Goal: Task Accomplishment & Management: Use online tool/utility

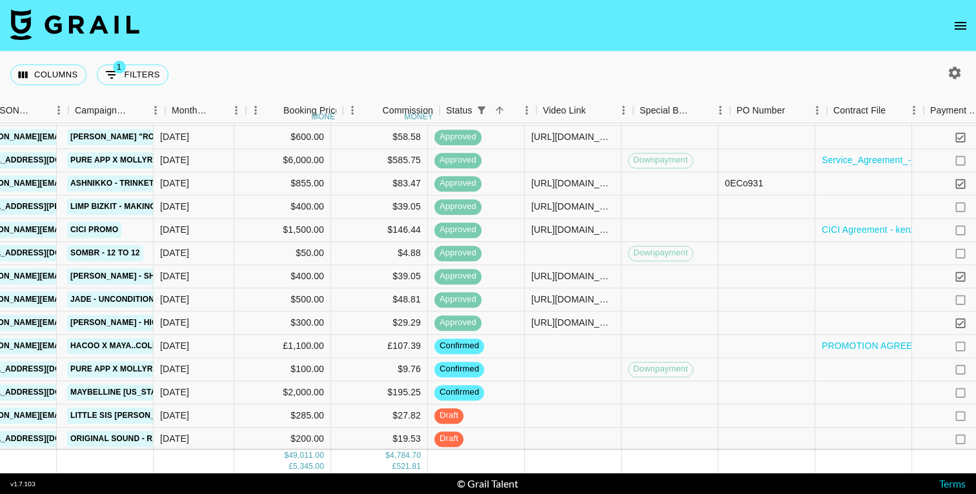
scroll to position [1157, 502]
click at [835, 395] on div at bounding box center [862, 392] width 97 height 23
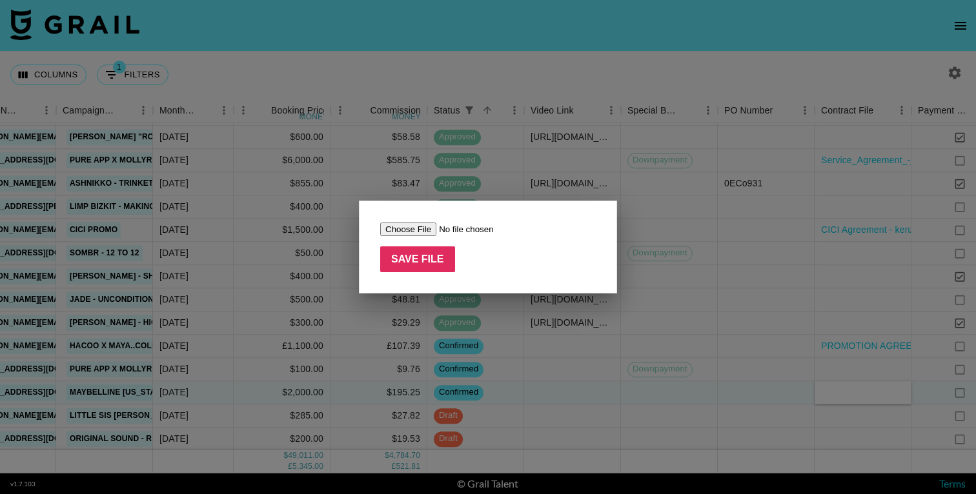
click at [390, 225] on input "file" at bounding box center [461, 230] width 163 height 14
type input "C:\fakepath\Content Creator Agreement with [PERSON_NAME] - Maybelline [US_STATE…"
click at [430, 260] on input "Save File" at bounding box center [417, 259] width 75 height 26
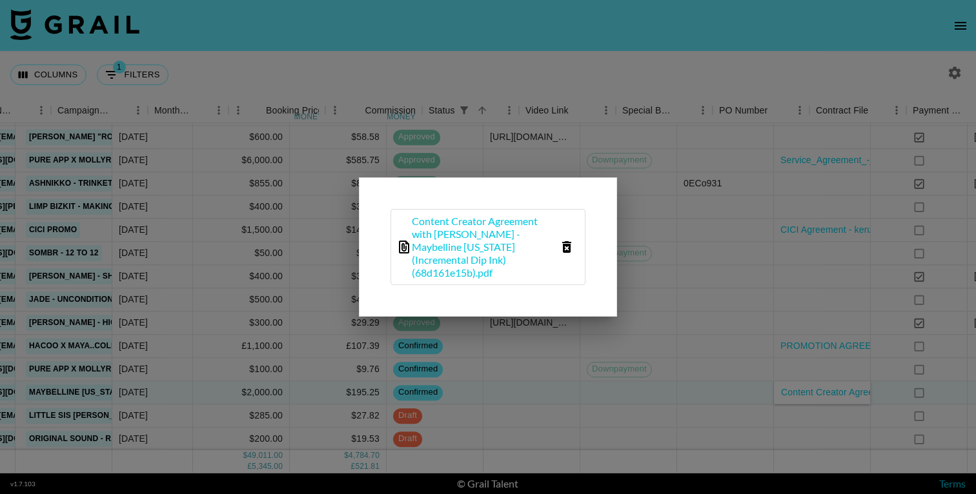
scroll to position [1157, 554]
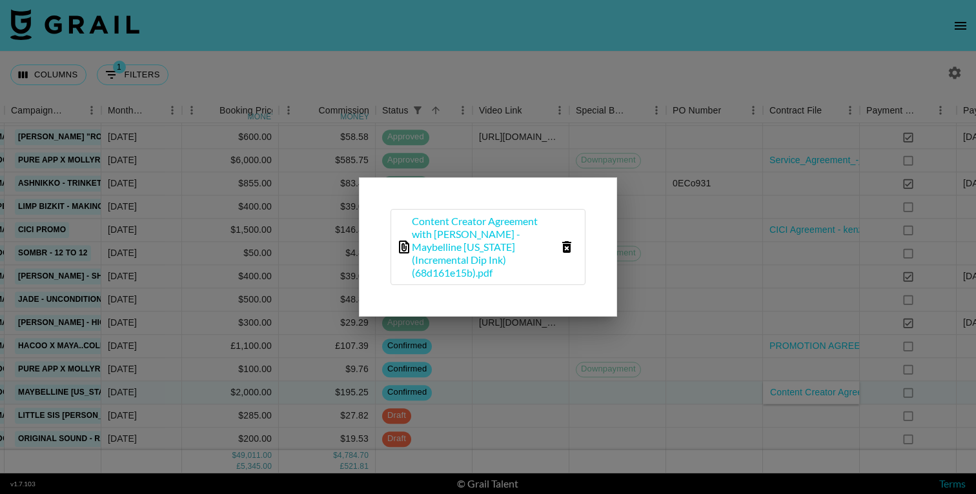
click at [690, 373] on div at bounding box center [488, 247] width 976 height 494
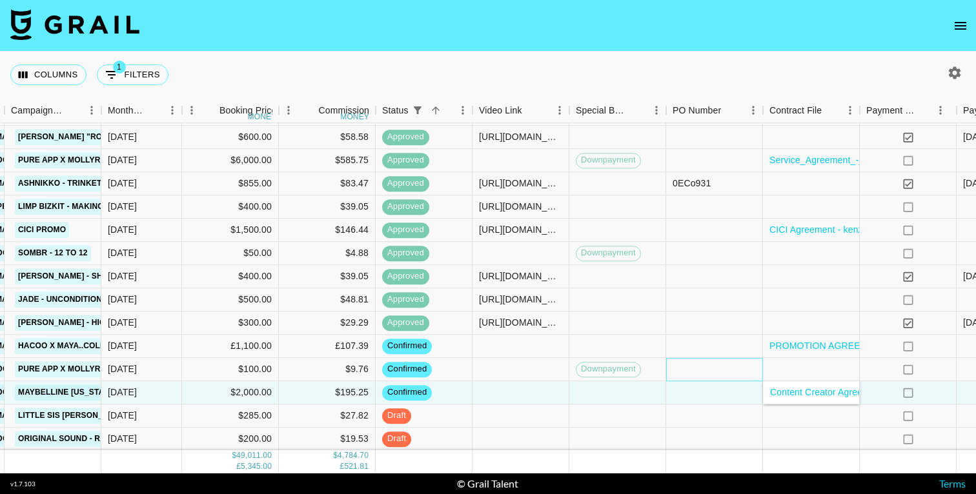
click at [692, 369] on div at bounding box center [714, 369] width 97 height 23
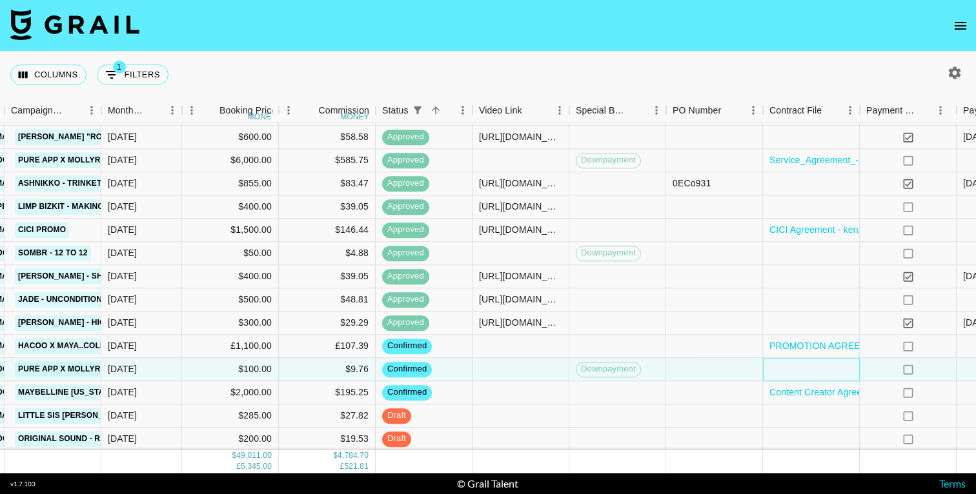
click at [786, 368] on div at bounding box center [811, 369] width 97 height 23
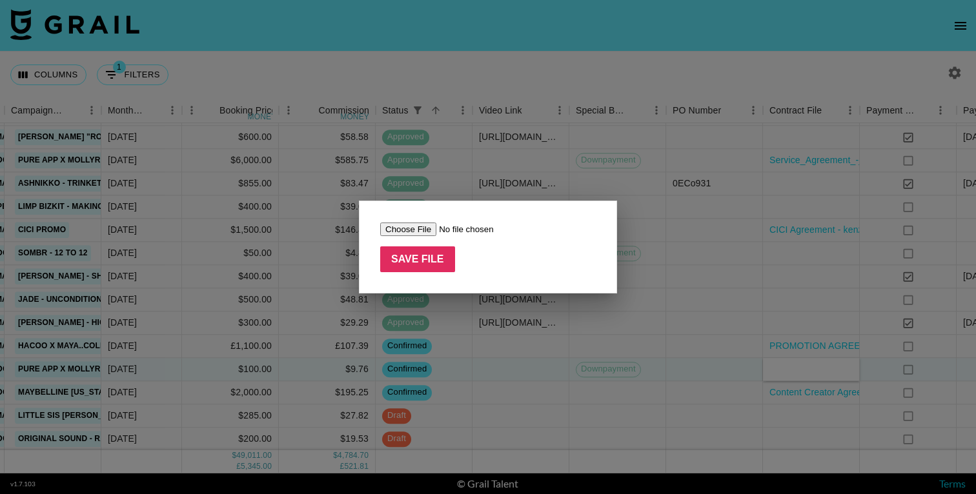
click at [416, 230] on input "file" at bounding box center [461, 230] width 163 height 14
type input "C:\fakepath\Exhibit B, comments - US Campaign x [PERSON_NAME].pdf"
click at [424, 263] on input "Save File" at bounding box center [417, 259] width 75 height 26
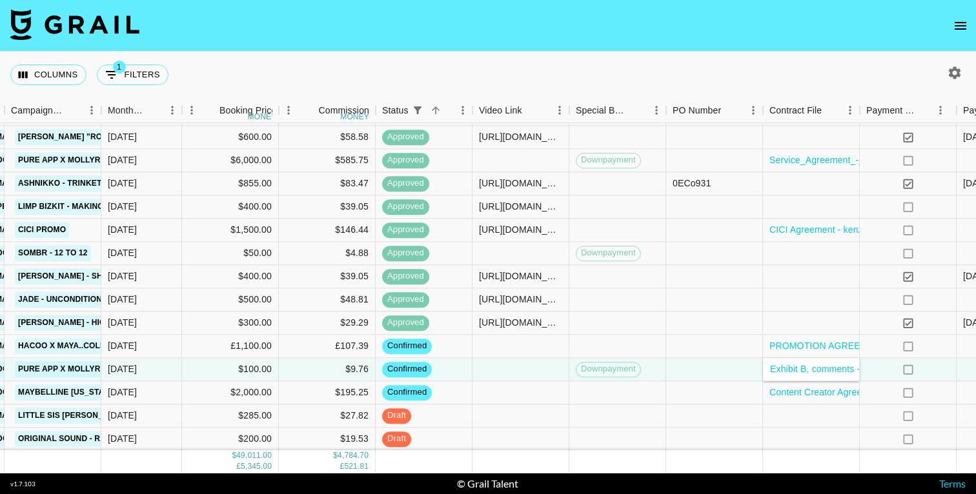
click at [596, 63] on div "Columns 1 Filters + Booking" at bounding box center [488, 75] width 976 height 46
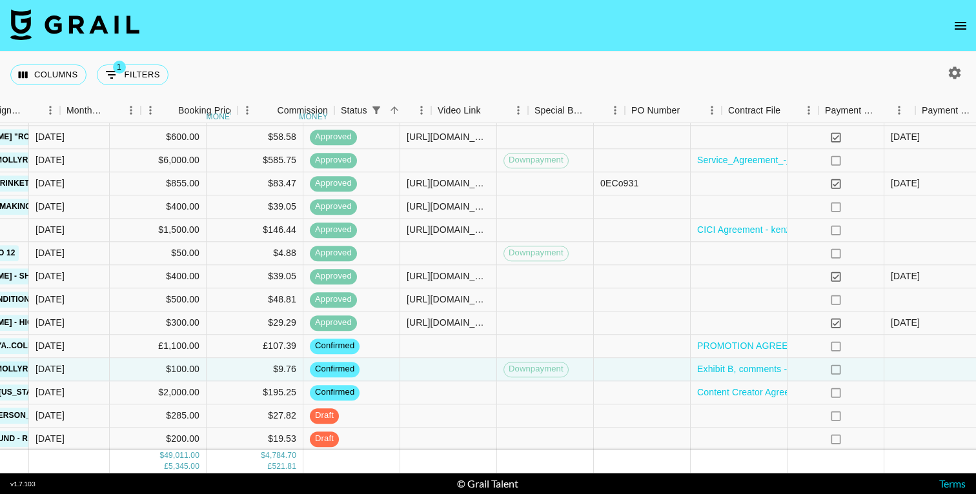
scroll to position [1157, 779]
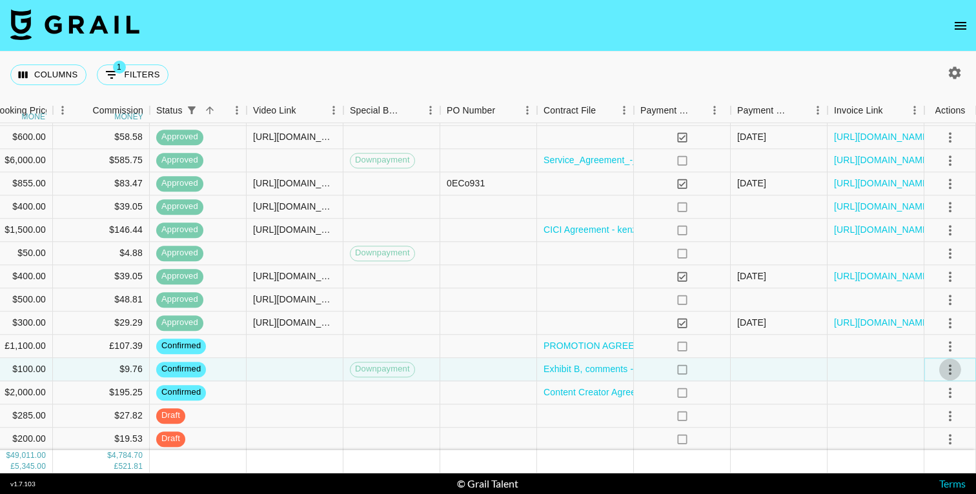
click at [954, 365] on icon "select merge strategy" at bounding box center [949, 369] width 15 height 15
click at [472, 32] on nav at bounding box center [488, 26] width 976 height 52
click at [950, 372] on icon "select merge strategy" at bounding box center [949, 369] width 15 height 15
click at [940, 345] on div "Approve" at bounding box center [921, 341] width 39 height 15
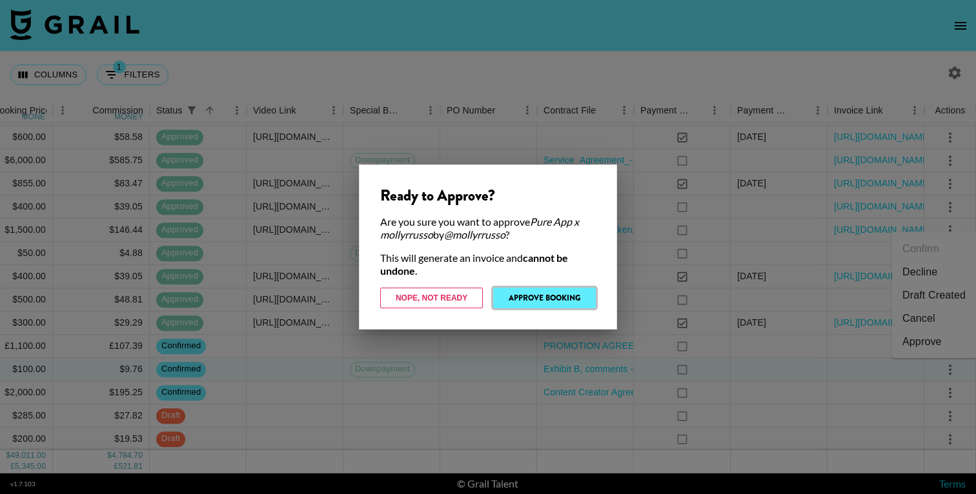
click at [538, 299] on button "Approve Booking" at bounding box center [544, 298] width 103 height 21
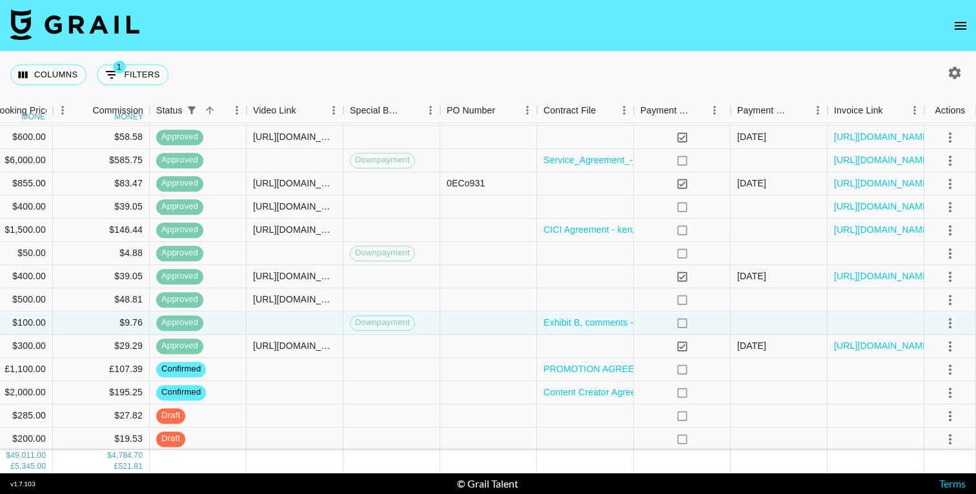
click at [455, 48] on nav at bounding box center [488, 26] width 976 height 52
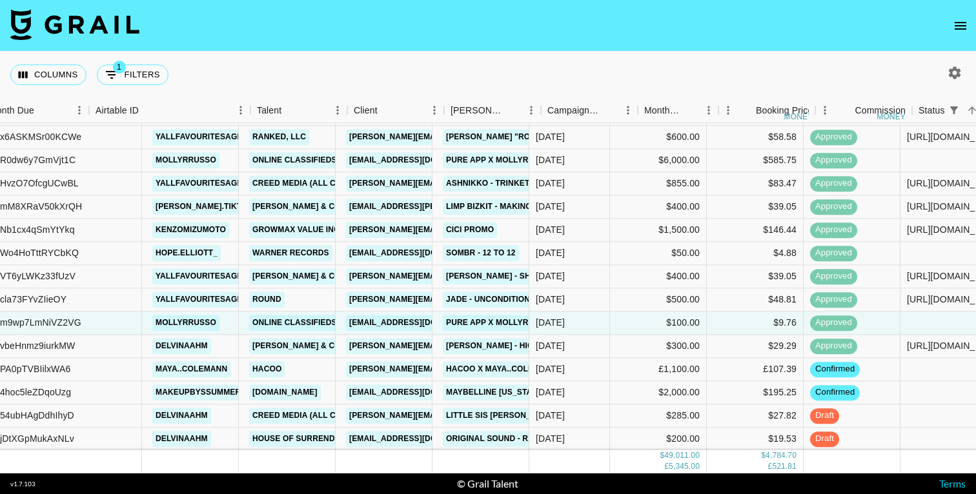
scroll to position [1157, 0]
